Goal: Information Seeking & Learning: Understand process/instructions

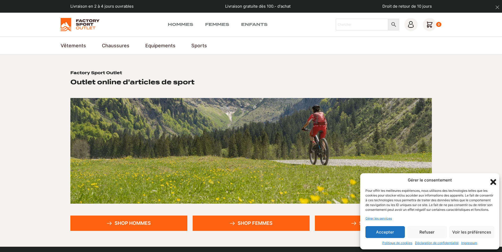
click at [422, 233] on button "Refuser" at bounding box center [426, 232] width 39 height 12
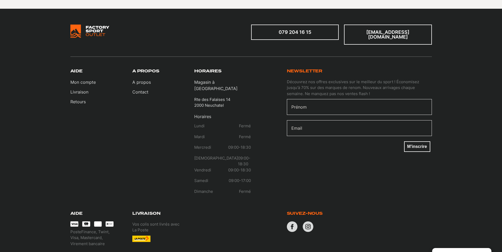
scroll to position [298, 0]
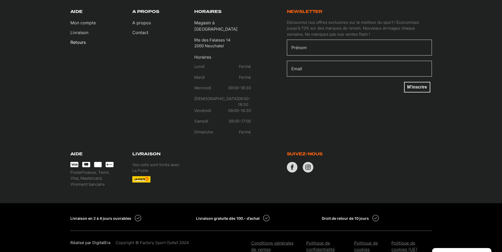
click at [83, 39] on link "Retours" at bounding box center [82, 42] width 25 height 6
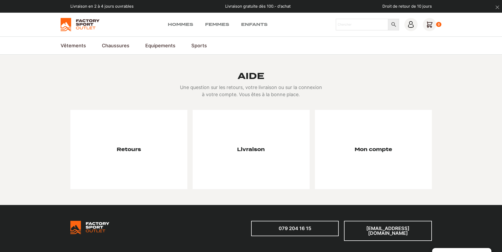
click at [129, 149] on h3 "Retours" at bounding box center [129, 150] width 24 height 6
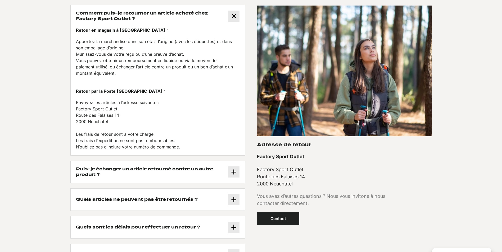
scroll to position [132, 0]
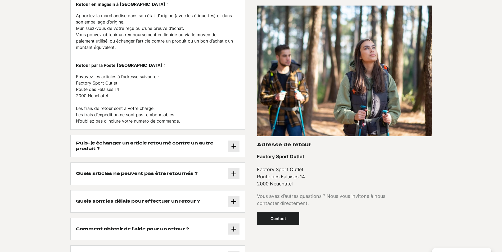
click at [158, 171] on button "Quels articles ne peuvent pas être retournés ?" at bounding box center [158, 174] width 174 height 22
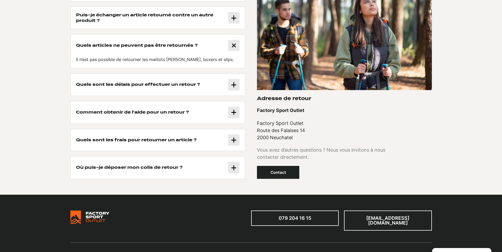
click at [188, 84] on h3 "Quels sont les délais pour effectuer un retour ?" at bounding box center [138, 85] width 124 height 6
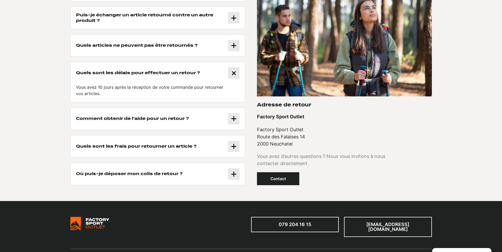
click at [166, 144] on h3 "Quels sont les frais pour retourner un article ?" at bounding box center [136, 147] width 121 height 6
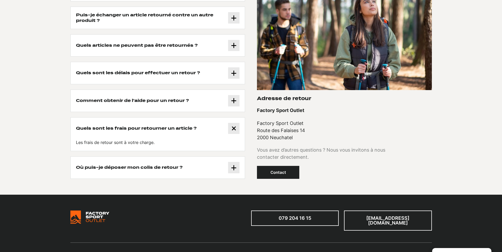
drag, startPoint x: 125, startPoint y: 168, endPoint x: 115, endPoint y: 171, distance: 11.2
click at [126, 168] on h3 "Où puis-je déposer mon colis de retour ?" at bounding box center [129, 168] width 107 height 6
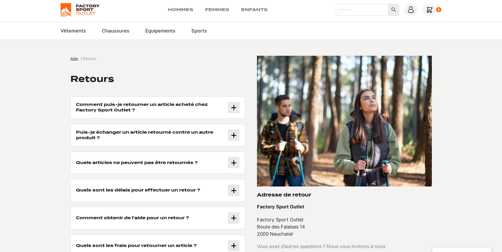
scroll to position [0, 0]
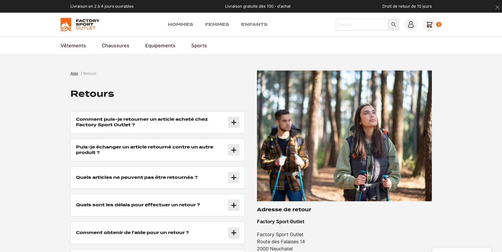
click at [131, 124] on h3 "Comment puis-je retourner un article acheté chez Factory Sport Outlet ?" at bounding box center [152, 122] width 152 height 11
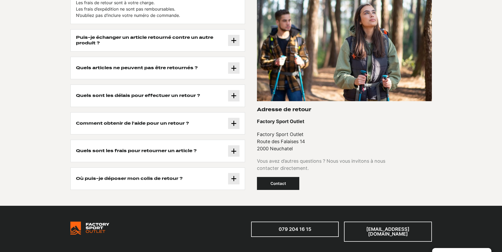
scroll to position [397, 0]
